Goal: Information Seeking & Learning: Learn about a topic

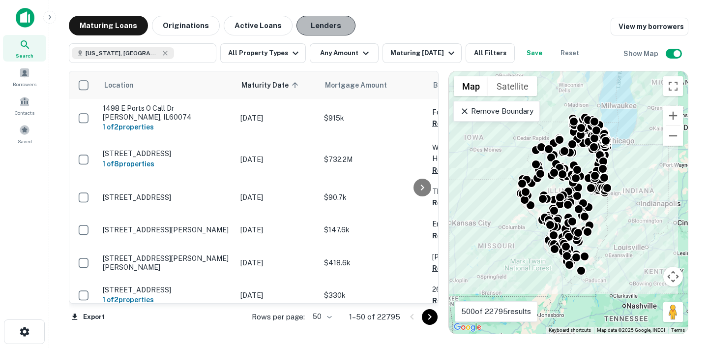
click at [307, 30] on button "Lenders" at bounding box center [326, 26] width 59 height 20
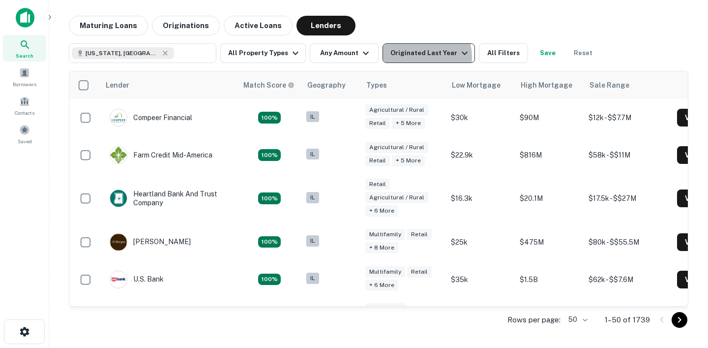
click at [412, 57] on div "Originated Last Year" at bounding box center [431, 53] width 80 height 12
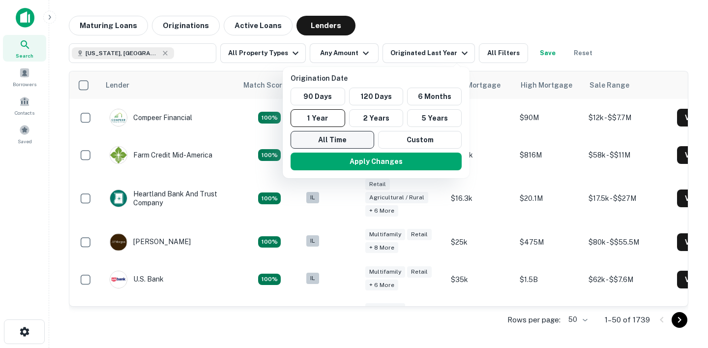
click at [350, 135] on button "All Time" at bounding box center [333, 140] width 84 height 18
click at [489, 55] on div at bounding box center [354, 174] width 708 height 348
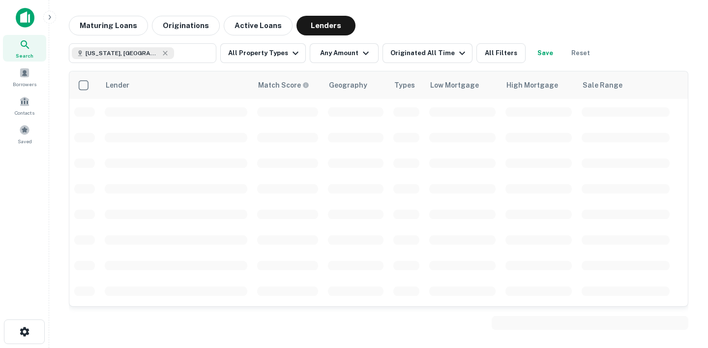
click at [489, 55] on button "All Filters" at bounding box center [501, 53] width 49 height 20
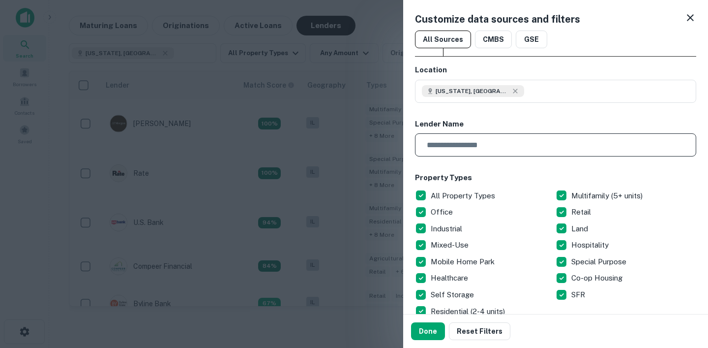
click at [491, 150] on input "text" at bounding box center [552, 144] width 275 height 23
type input "**********"
click at [425, 331] on button "Done" at bounding box center [428, 331] width 34 height 18
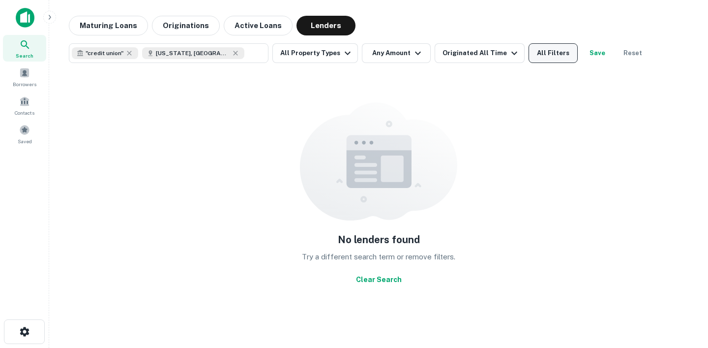
click at [529, 50] on button "All Filters" at bounding box center [553, 53] width 49 height 20
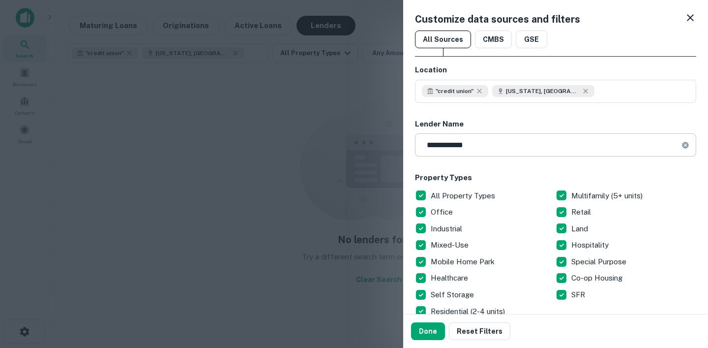
click at [687, 144] on icon at bounding box center [685, 145] width 6 height 6
click at [608, 145] on input "text" at bounding box center [552, 144] width 275 height 23
type input "**********"
click at [421, 331] on button "Done" at bounding box center [428, 331] width 34 height 18
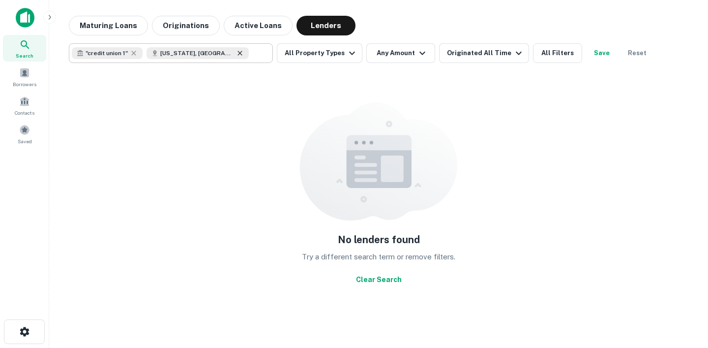
click at [238, 54] on icon at bounding box center [240, 53] width 4 height 4
type input "**********"
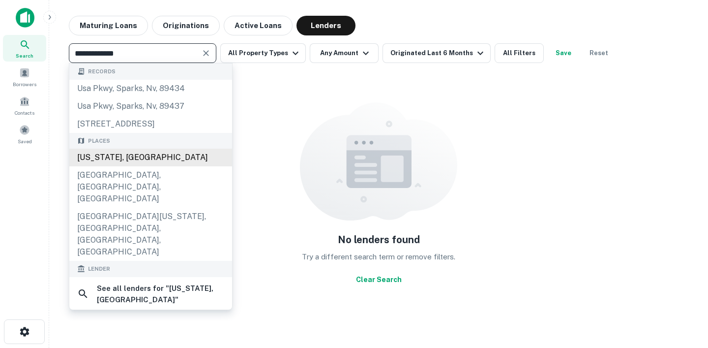
click at [161, 156] on div "Illinois, USA" at bounding box center [150, 158] width 163 height 18
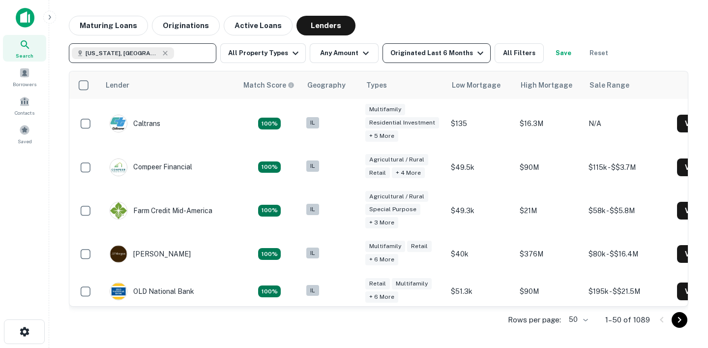
click at [460, 54] on div "Originated Last 6 Months" at bounding box center [439, 53] width 96 height 12
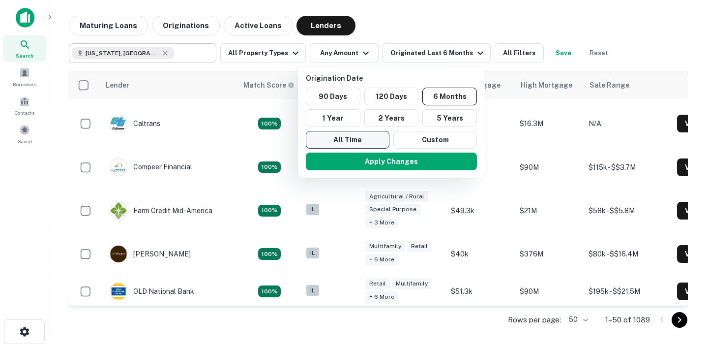
click at [359, 140] on button "All Time" at bounding box center [348, 140] width 84 height 18
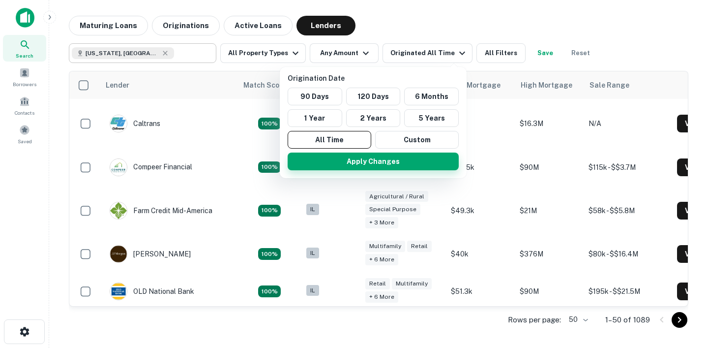
click at [430, 161] on button "Apply Changes" at bounding box center [373, 162] width 171 height 18
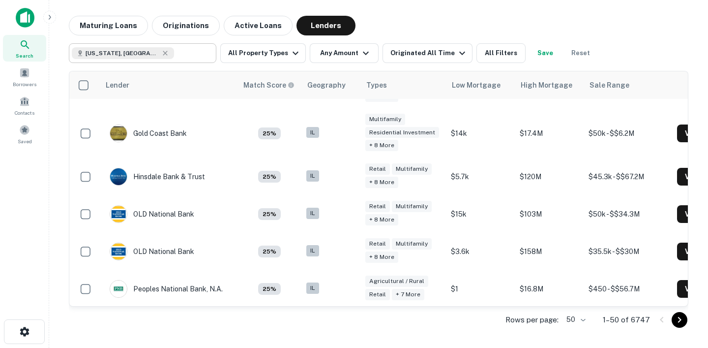
scroll to position [1940, 0]
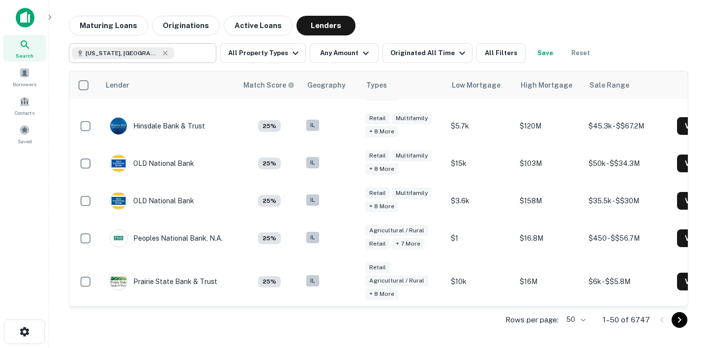
click at [174, 53] on input "text" at bounding box center [193, 53] width 38 height 14
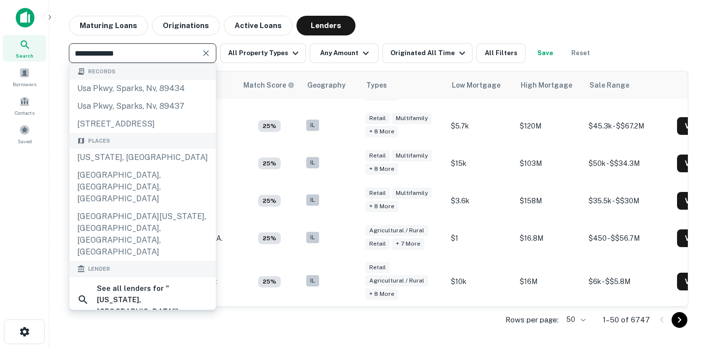
click at [170, 53] on input "**********" at bounding box center [134, 53] width 125 height 14
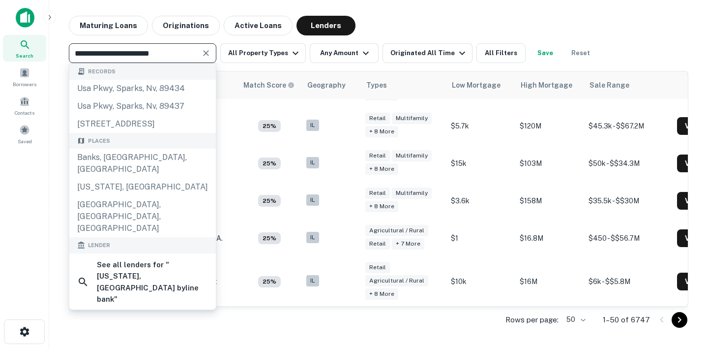
type input "**********"
click at [140, 336] on div "byline bank" at bounding box center [120, 343] width 44 height 15
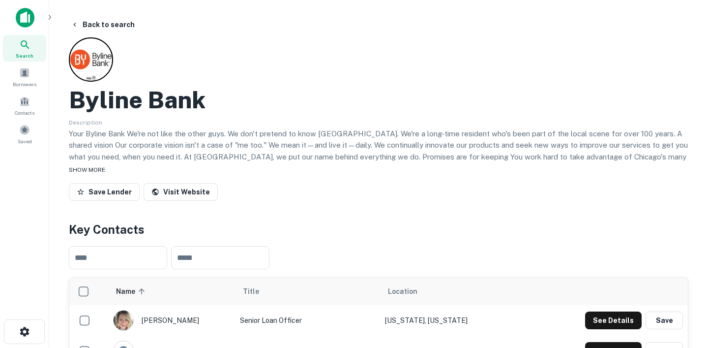
click at [106, 170] on div "SHOW MORE" at bounding box center [379, 169] width 620 height 12
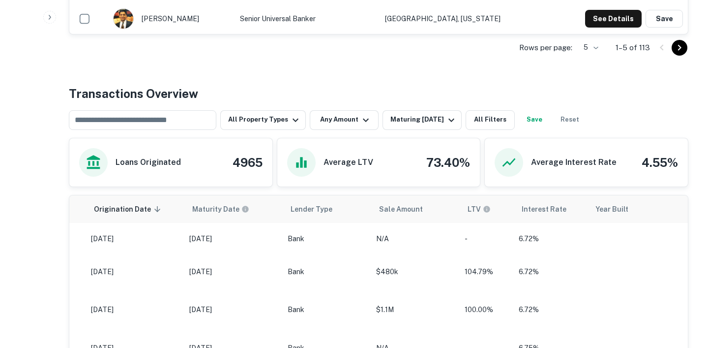
scroll to position [458, 0]
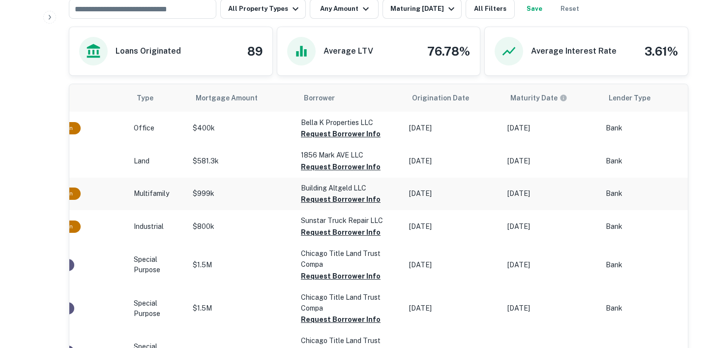
scroll to position [0, 184]
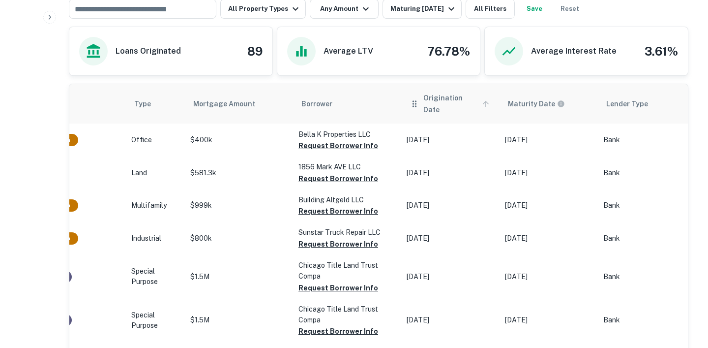
click at [444, 97] on span "Origination Date" at bounding box center [458, 104] width 69 height 24
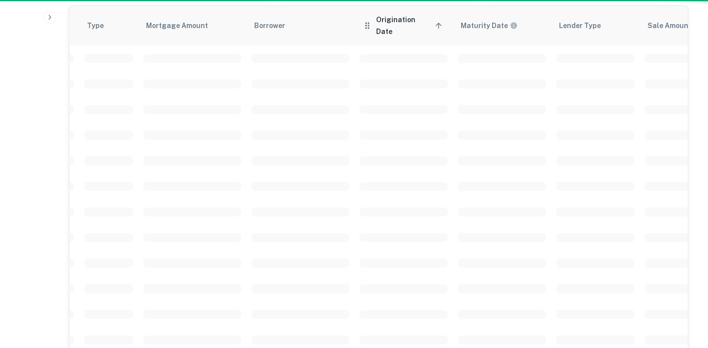
scroll to position [395, 0]
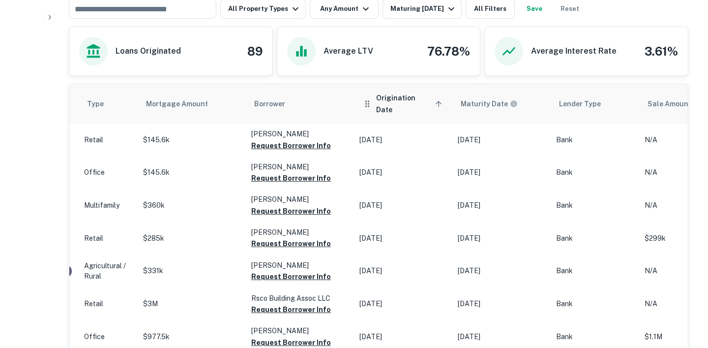
click at [425, 100] on span "Origination Date sorted ascending" at bounding box center [410, 104] width 69 height 24
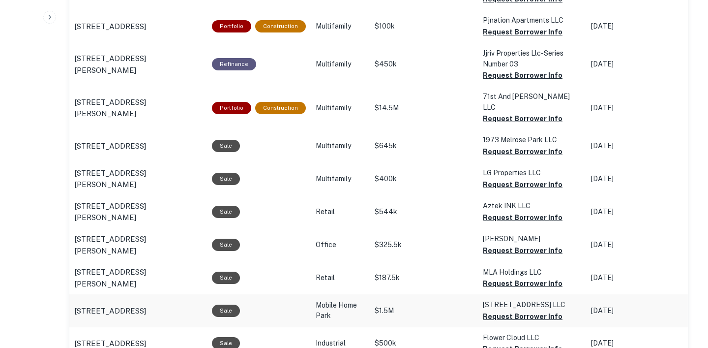
scroll to position [836, 0]
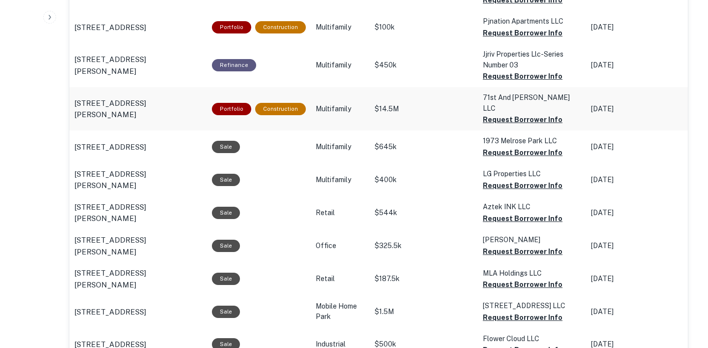
click at [361, 98] on td "Multifamily" at bounding box center [340, 108] width 59 height 43
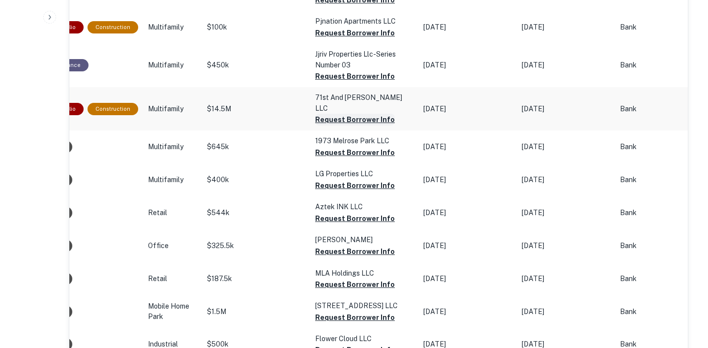
scroll to position [0, 653]
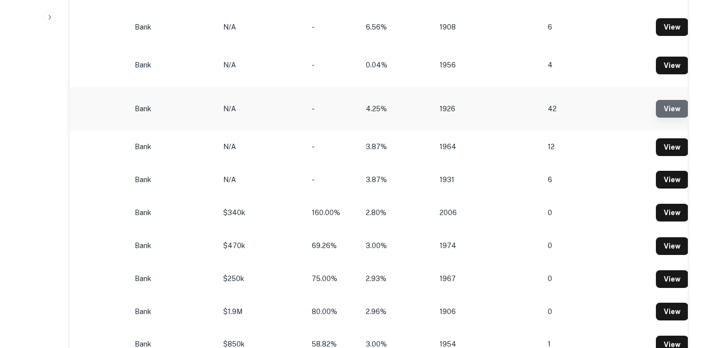
click at [671, 107] on link "View" at bounding box center [672, 109] width 32 height 18
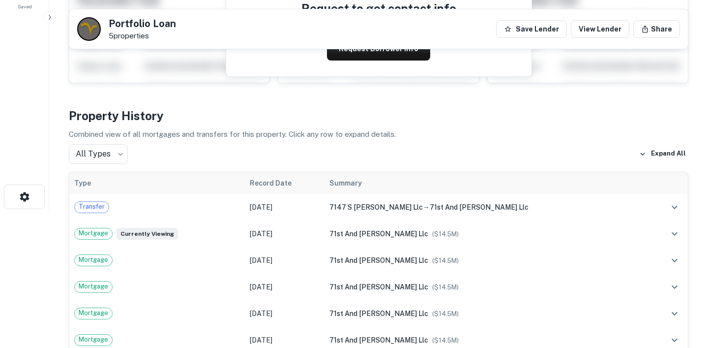
scroll to position [134, 0]
click at [376, 55] on button "Request Borrower Info" at bounding box center [378, 49] width 103 height 24
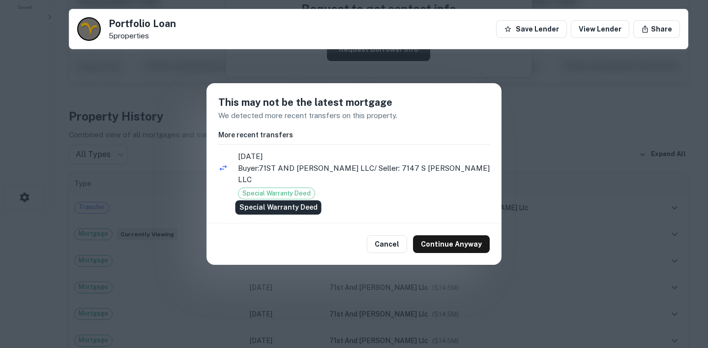
click at [272, 189] on span "Special Warranty Deed" at bounding box center [277, 193] width 76 height 10
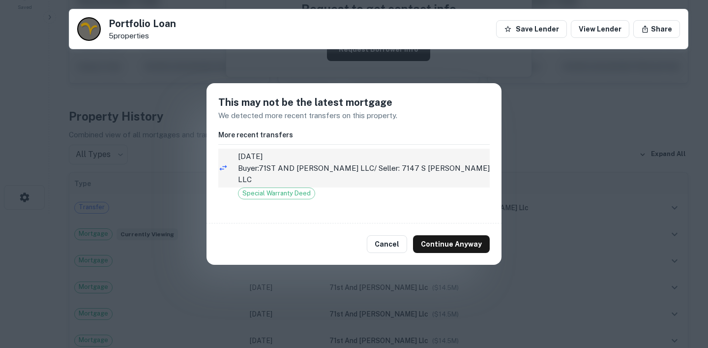
click at [275, 162] on span "12/16/2021" at bounding box center [364, 157] width 252 height 12
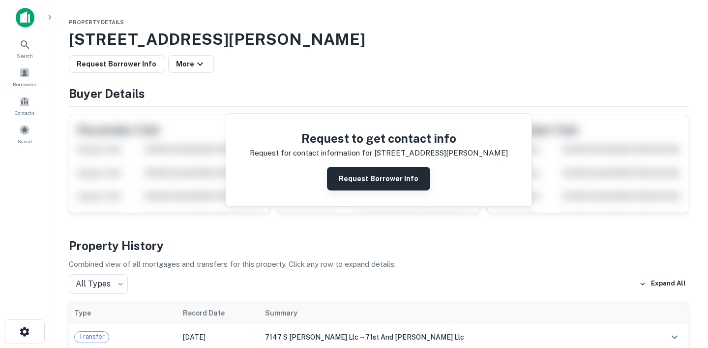
click at [396, 188] on button "Request Borrower Info" at bounding box center [378, 179] width 103 height 24
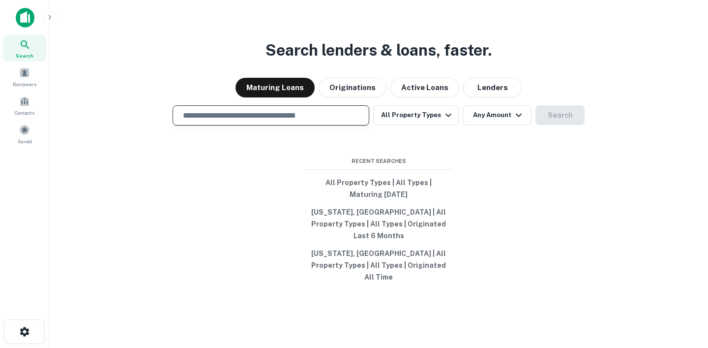
click at [292, 121] on input "text" at bounding box center [271, 115] width 188 height 11
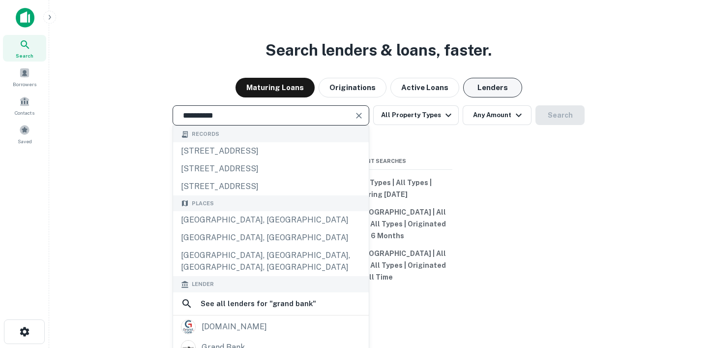
type input "**********"
click at [489, 97] on button "Lenders" at bounding box center [492, 88] width 59 height 20
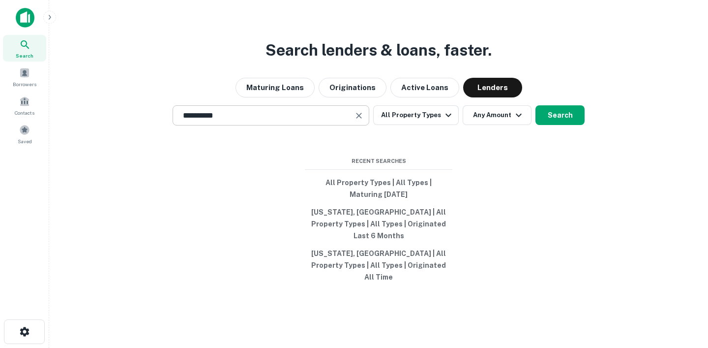
click at [270, 121] on input "**********" at bounding box center [263, 115] width 173 height 11
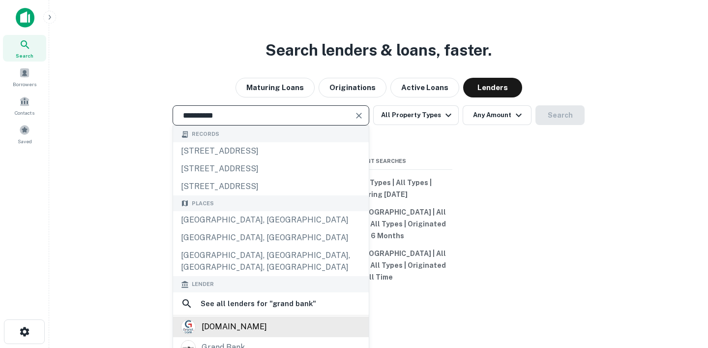
scroll to position [86, 0]
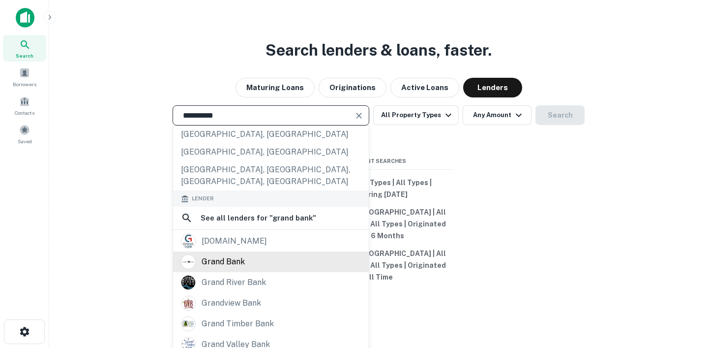
click at [292, 265] on div "grand bank" at bounding box center [271, 261] width 180 height 15
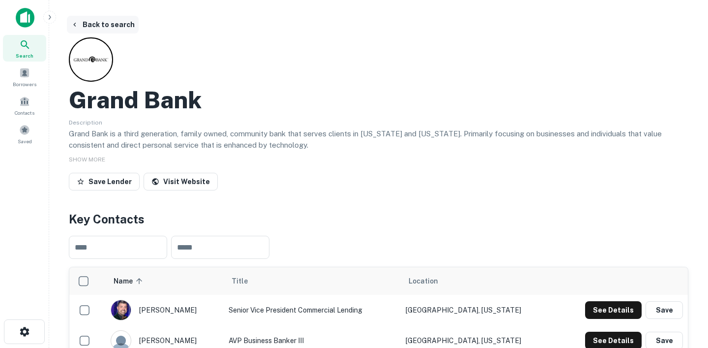
click at [76, 22] on icon "button" at bounding box center [75, 25] width 8 height 8
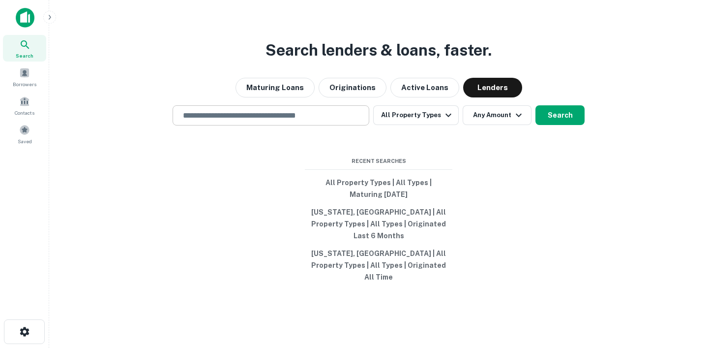
click at [271, 121] on div "​" at bounding box center [271, 115] width 197 height 20
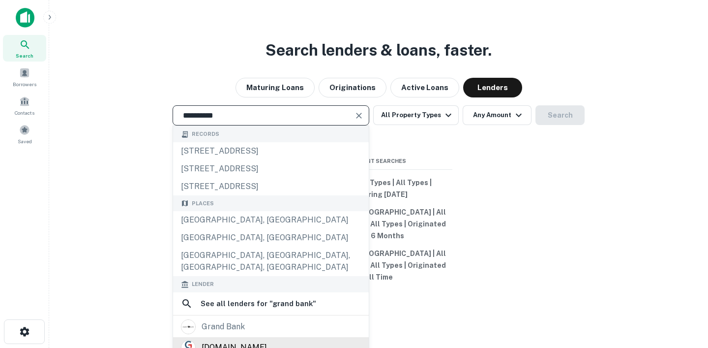
type input "**********"
click at [293, 343] on div "grand.bank" at bounding box center [271, 347] width 180 height 15
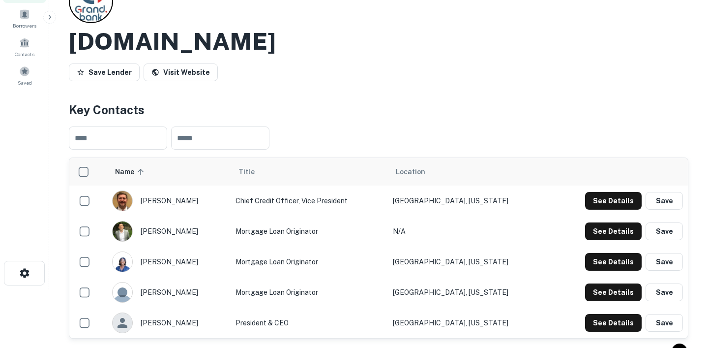
scroll to position [25, 0]
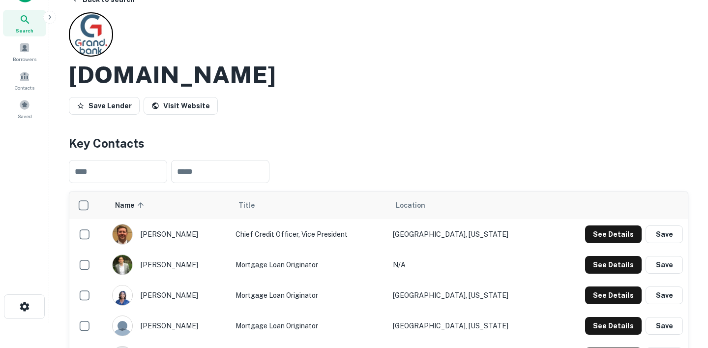
click at [303, 91] on div "Grand.bank Save Lender Visit Website" at bounding box center [379, 65] width 620 height 106
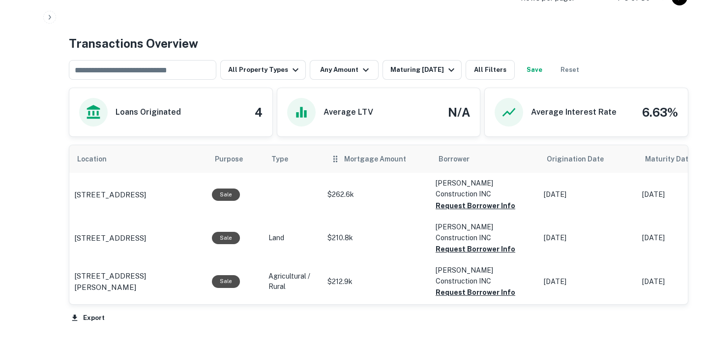
scroll to position [0, 0]
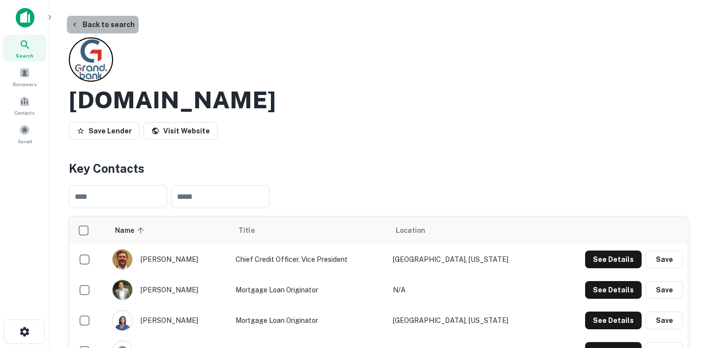
click at [115, 23] on button "Back to search" at bounding box center [103, 25] width 72 height 18
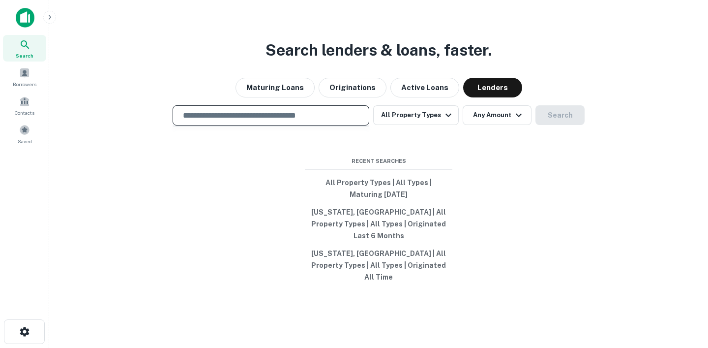
click at [331, 121] on input "text" at bounding box center [271, 115] width 188 height 11
click at [352, 97] on button "Originations" at bounding box center [353, 88] width 68 height 20
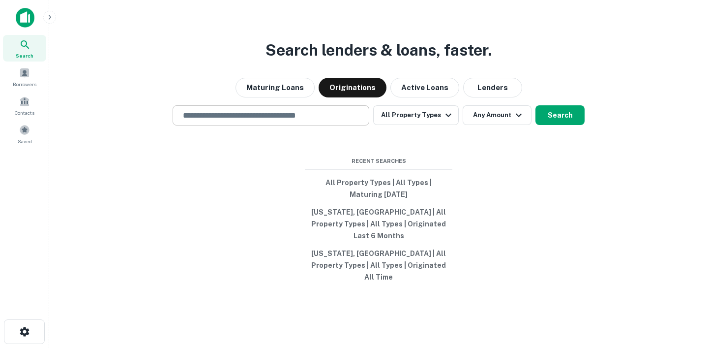
click at [301, 121] on input "text" at bounding box center [271, 115] width 188 height 11
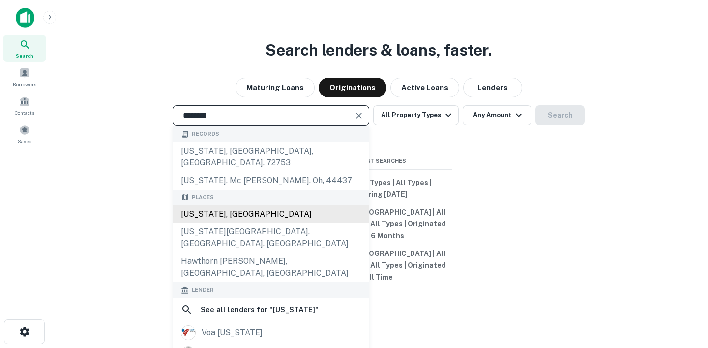
click at [260, 214] on div "Illinois, USA" at bounding box center [271, 214] width 196 height 18
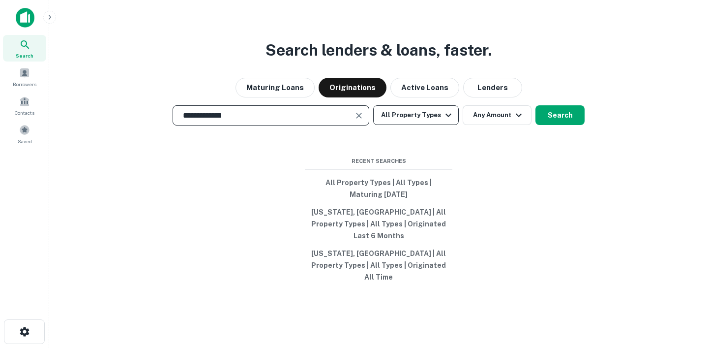
type input "**********"
click at [415, 125] on button "All Property Types" at bounding box center [416, 115] width 86 height 20
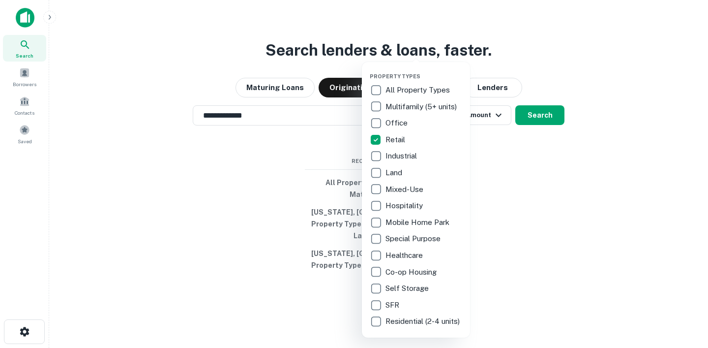
click at [491, 201] on div at bounding box center [354, 174] width 708 height 348
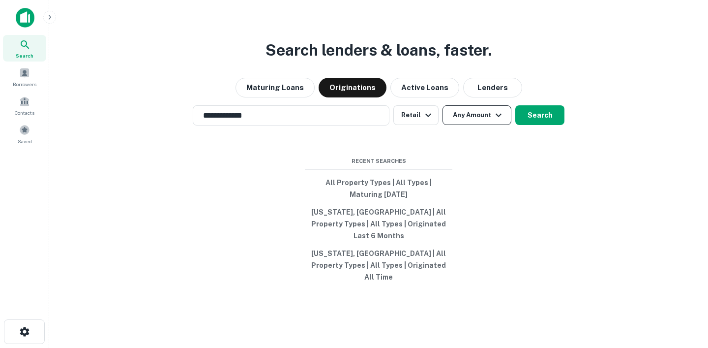
click at [482, 125] on button "Any Amount" at bounding box center [477, 115] width 69 height 20
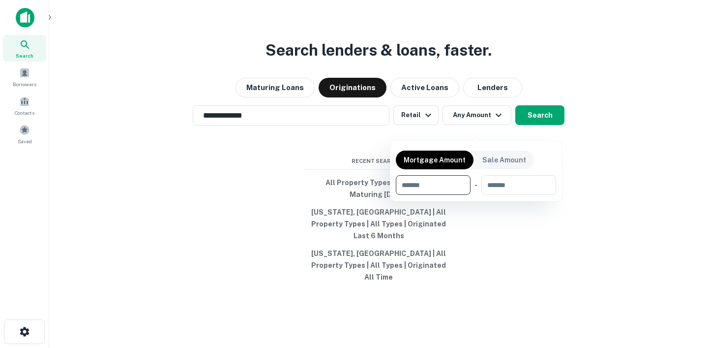
click at [429, 184] on input "number" at bounding box center [430, 185] width 68 height 20
type input "*******"
click at [549, 123] on div at bounding box center [354, 174] width 708 height 348
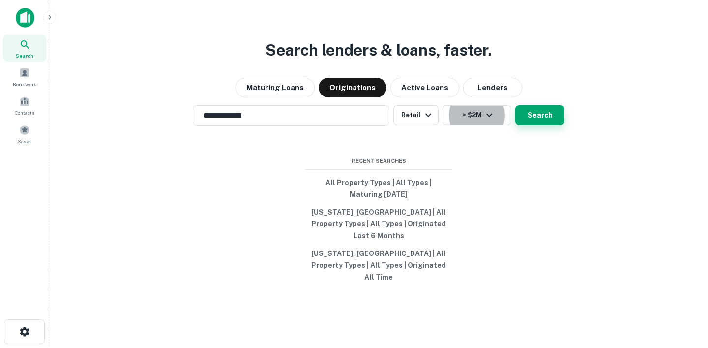
click at [546, 125] on button "Search" at bounding box center [540, 115] width 49 height 20
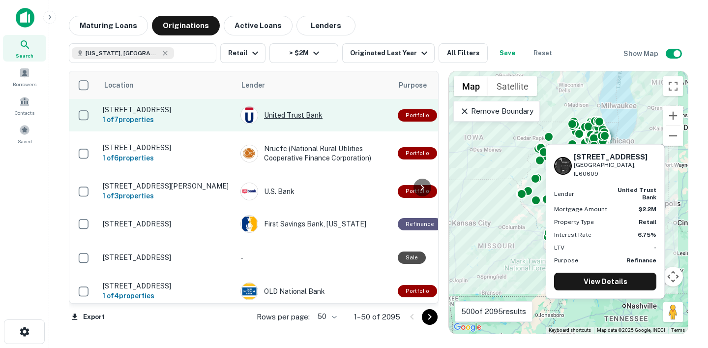
click at [376, 121] on div "United Trust Bank" at bounding box center [315, 115] width 148 height 18
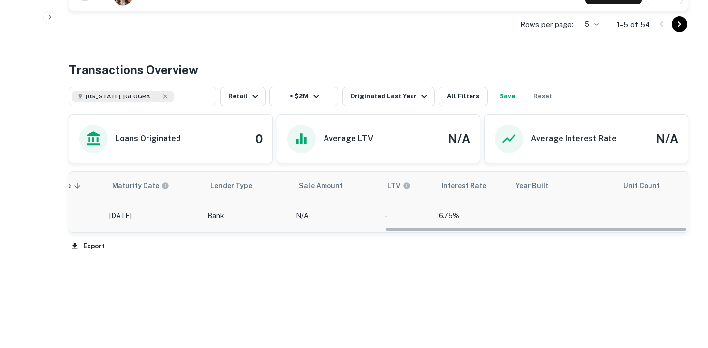
scroll to position [0, 646]
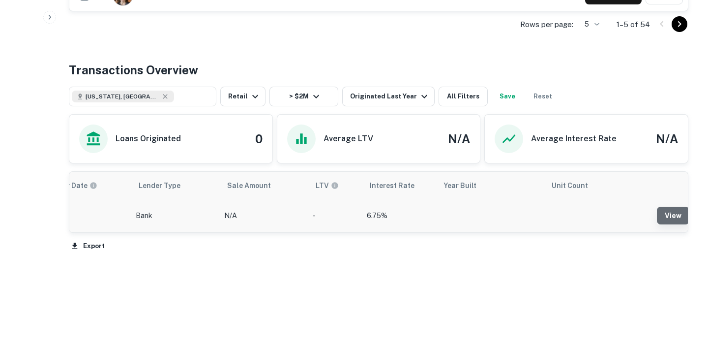
click at [666, 214] on link "View" at bounding box center [673, 216] width 32 height 18
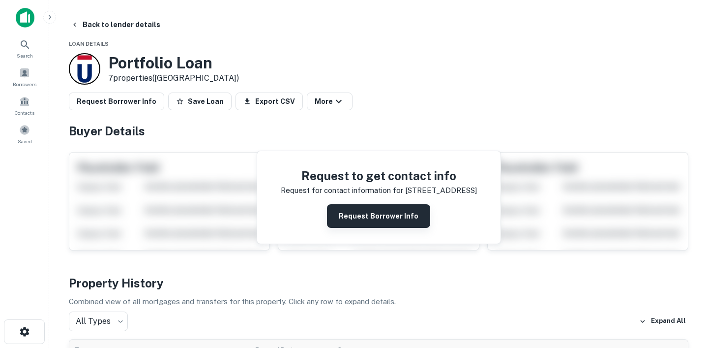
click at [370, 217] on button "Request Borrower Info" at bounding box center [378, 216] width 103 height 24
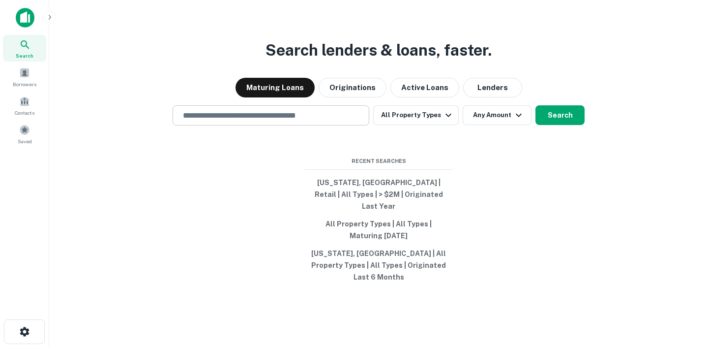
click at [279, 125] on div "​" at bounding box center [271, 115] width 197 height 20
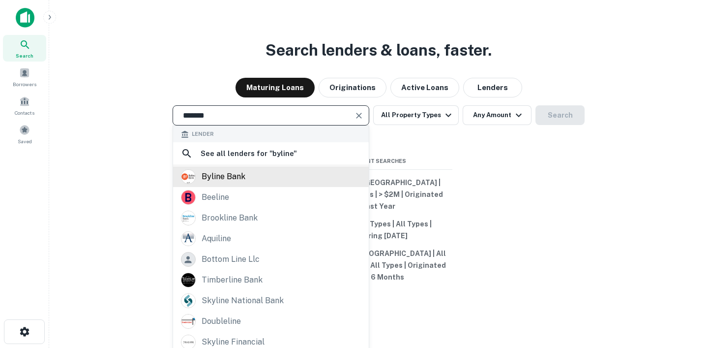
type input "******"
click at [256, 184] on div "byline bank" at bounding box center [271, 176] width 180 height 15
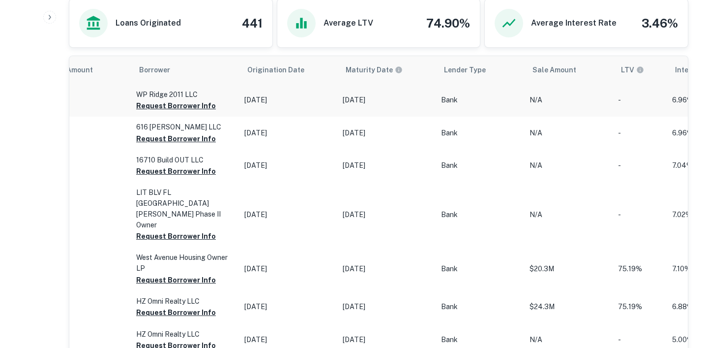
scroll to position [0, 653]
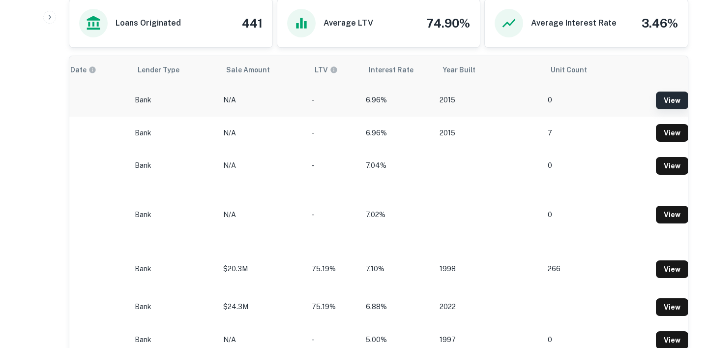
click at [660, 101] on link "View" at bounding box center [672, 101] width 32 height 18
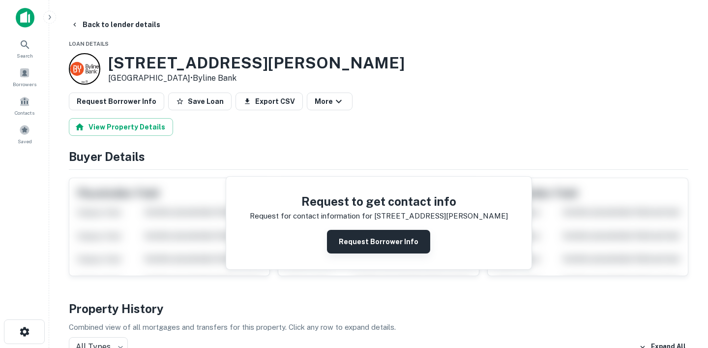
click at [368, 253] on button "Request Borrower Info" at bounding box center [378, 242] width 103 height 24
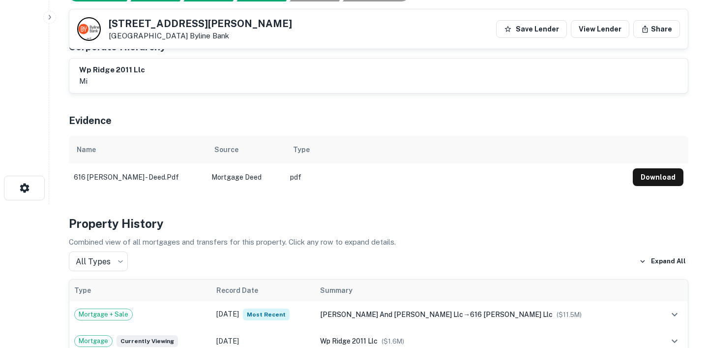
scroll to position [145, 0]
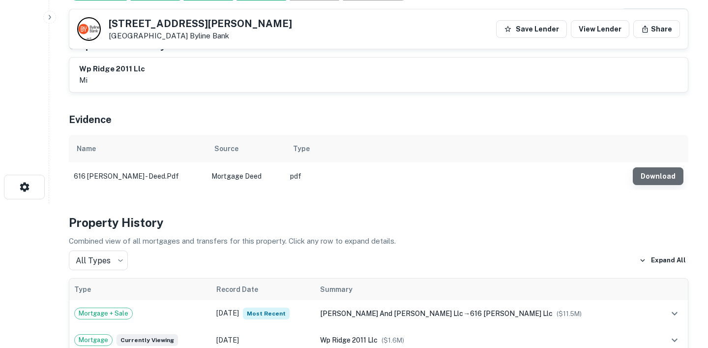
click at [668, 182] on button "Download" at bounding box center [658, 176] width 51 height 18
